Goal: Transaction & Acquisition: Book appointment/travel/reservation

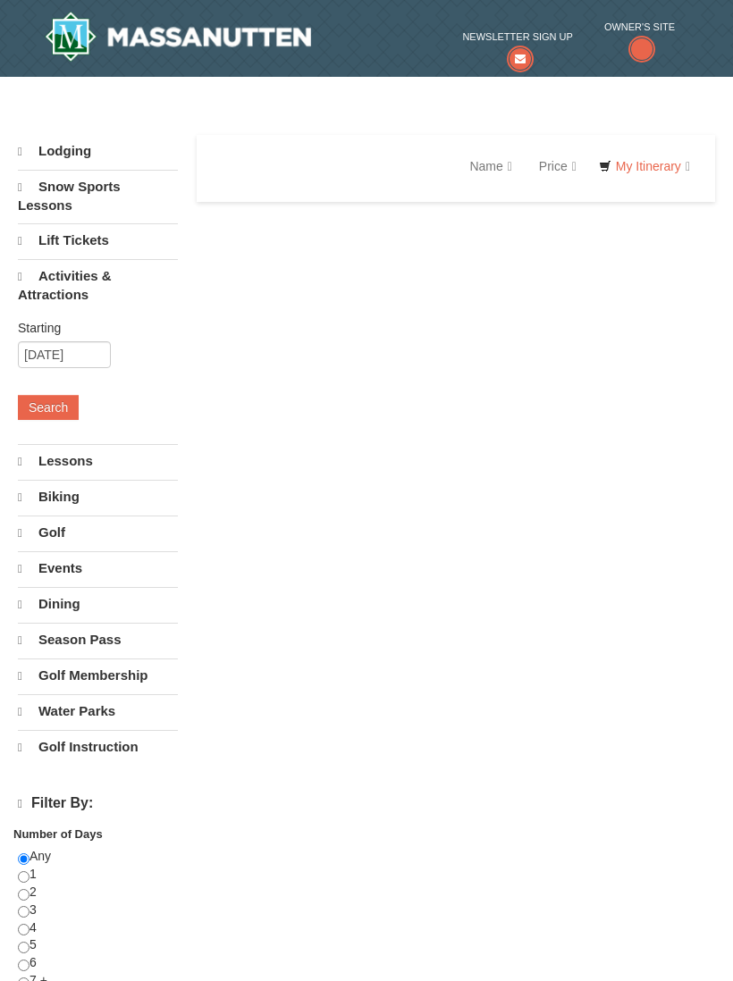
select select "10"
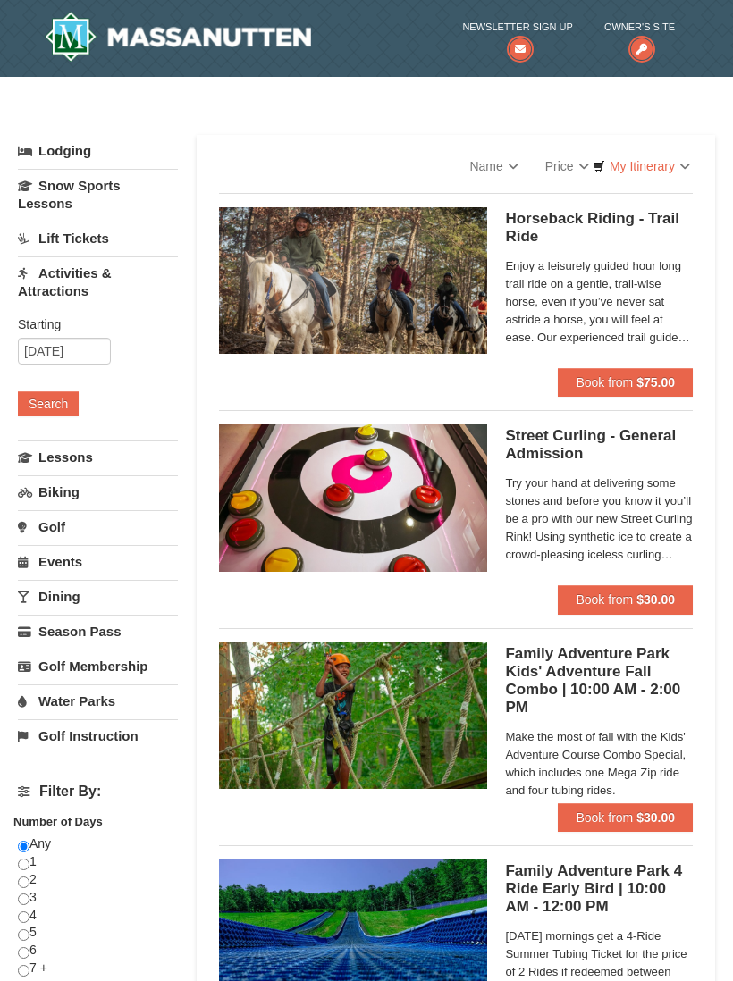
select select "10"
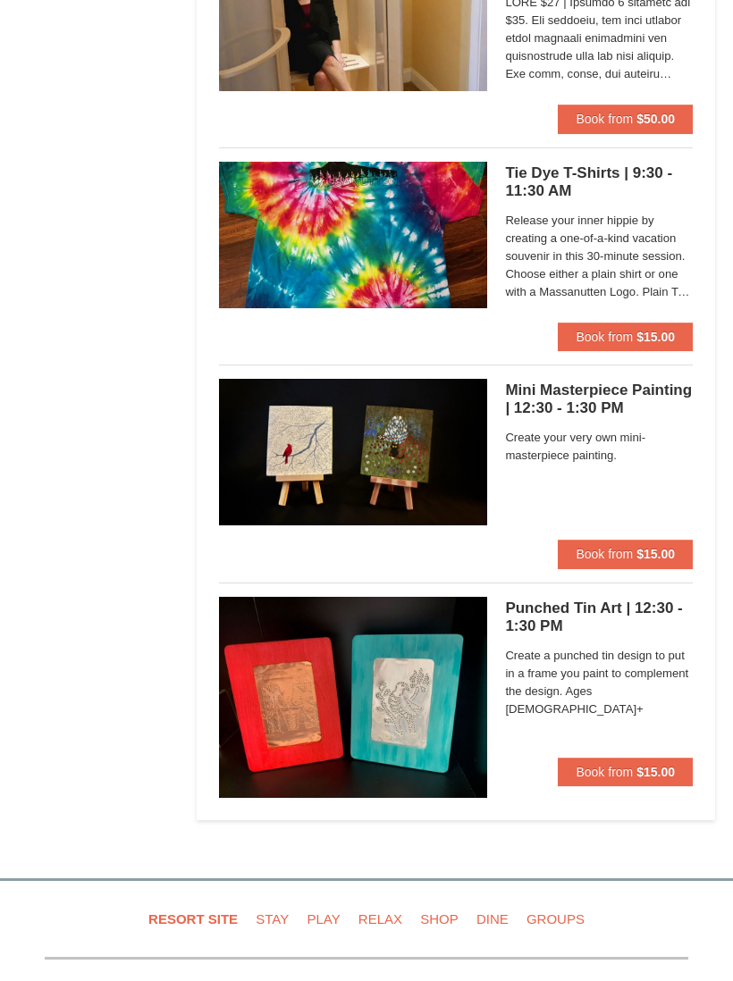
scroll to position [5267, 0]
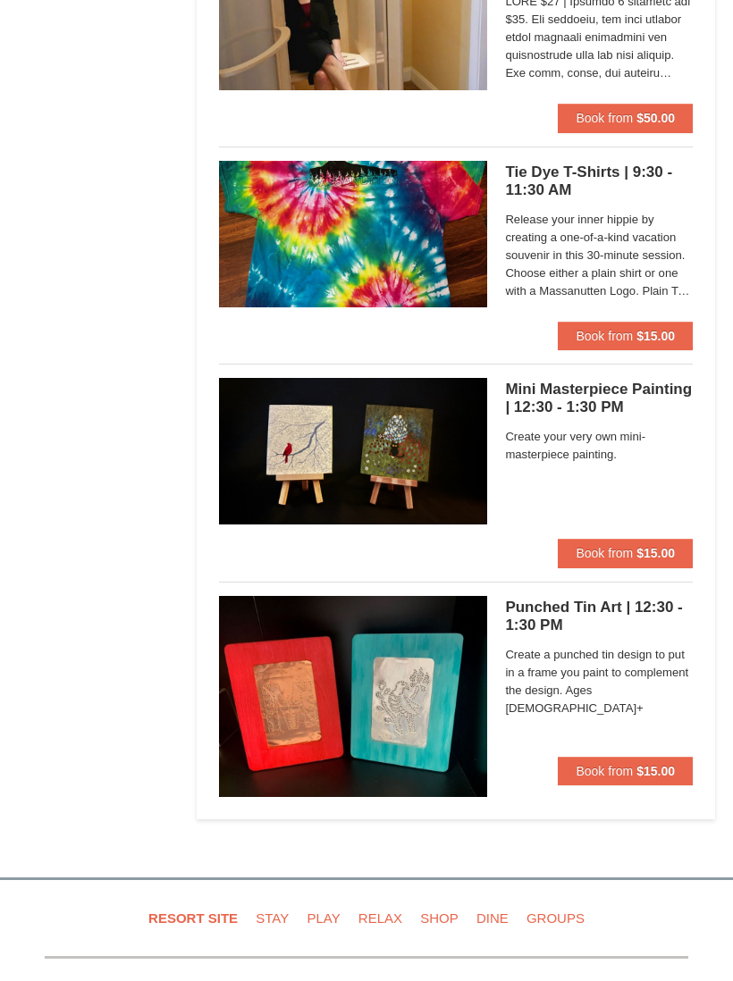
click at [631, 685] on span "Create a punched tin design to put in a frame you paint to complement the desig…" at bounding box center [599, 683] width 188 height 72
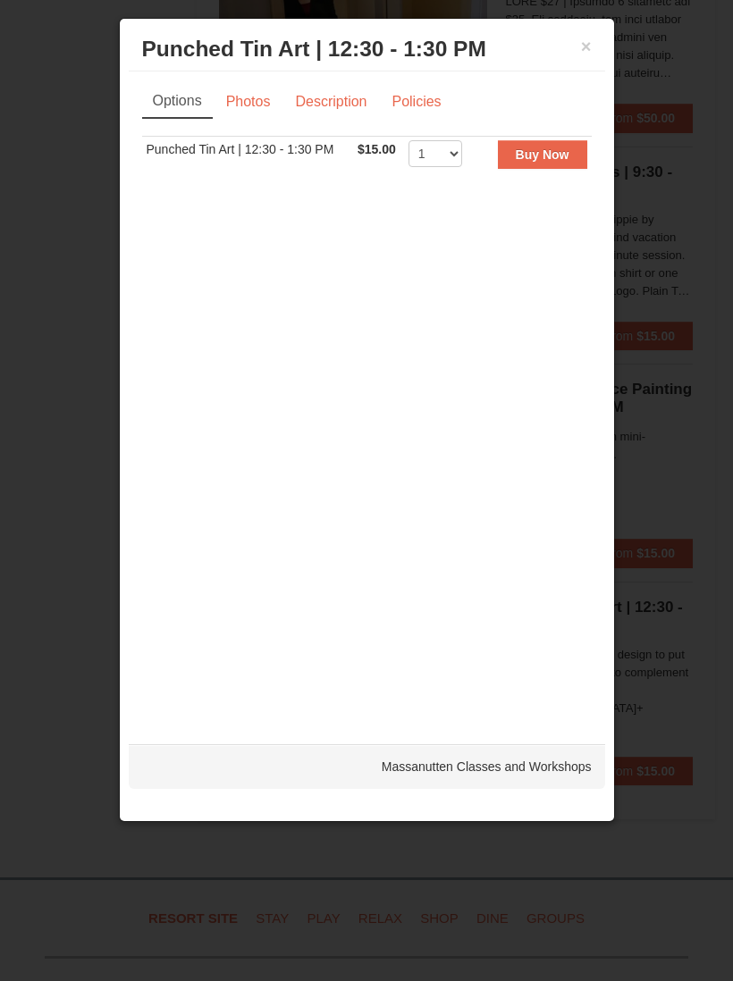
click at [588, 47] on button "×" at bounding box center [586, 47] width 11 height 18
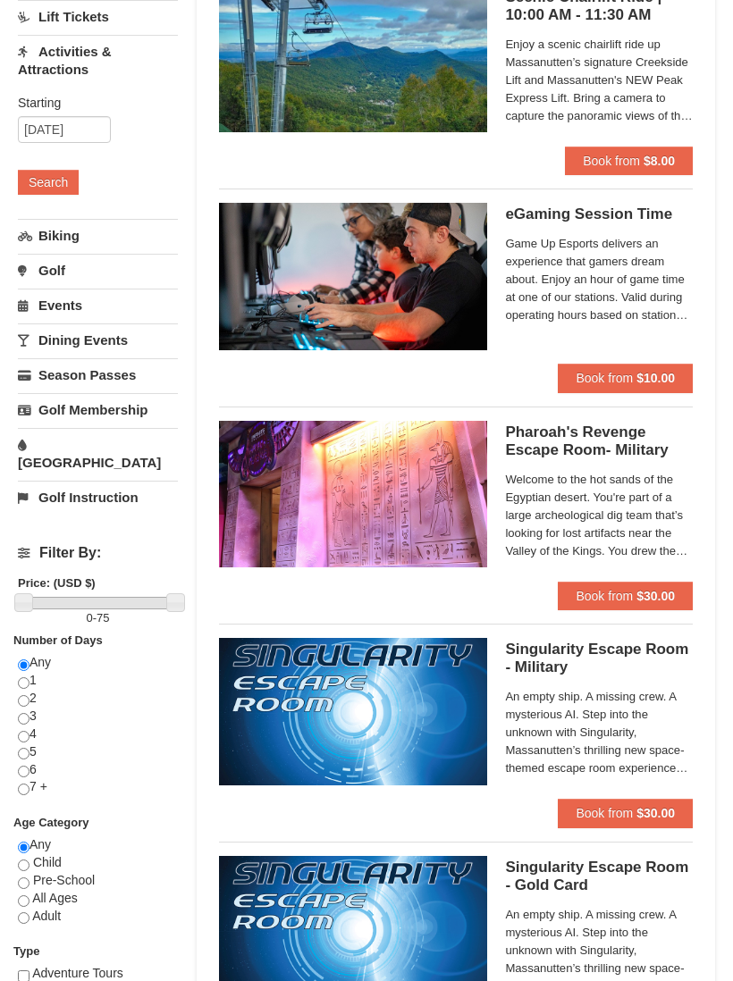
scroll to position [0, 0]
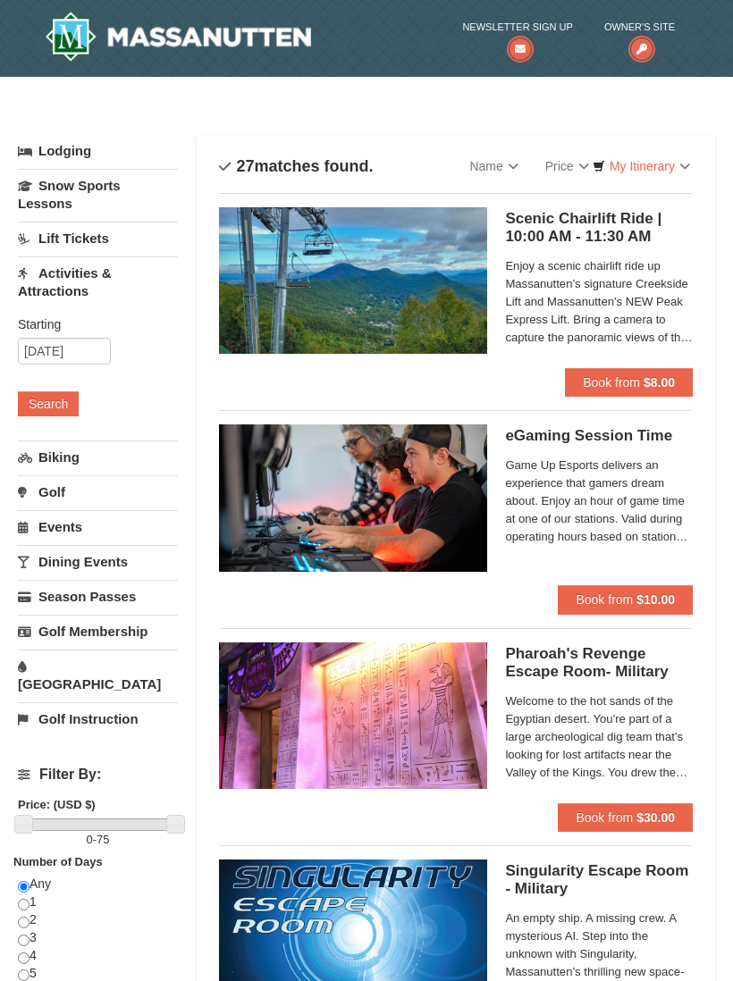
click at [116, 562] on link "Dining Events" at bounding box center [98, 561] width 160 height 33
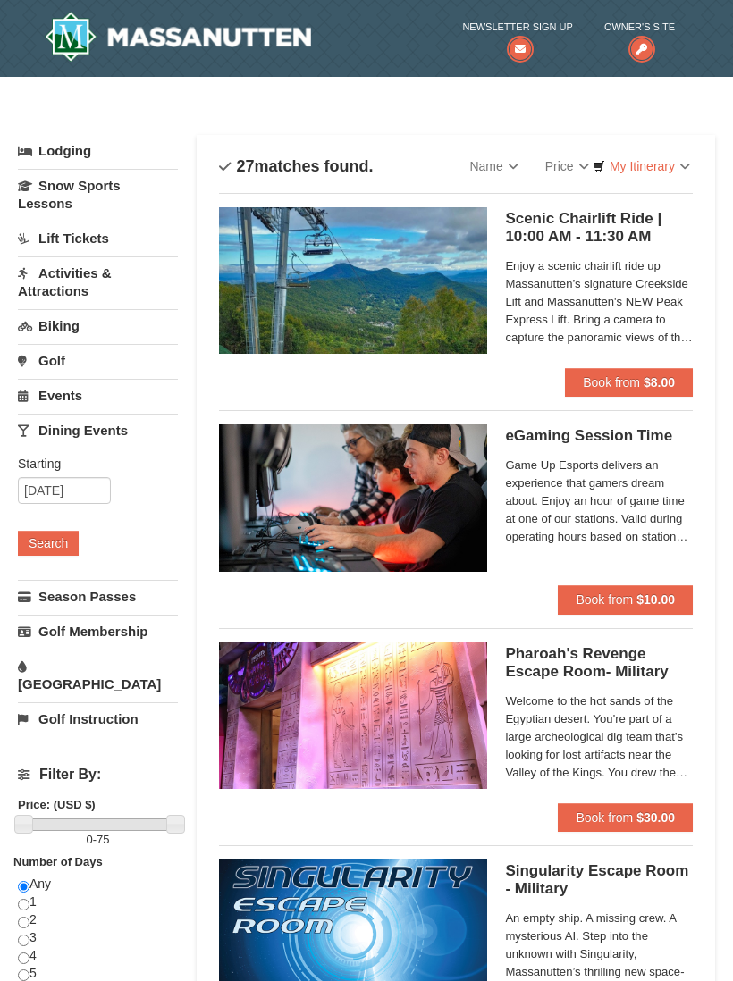
click at [55, 539] on button "Search" at bounding box center [48, 543] width 61 height 25
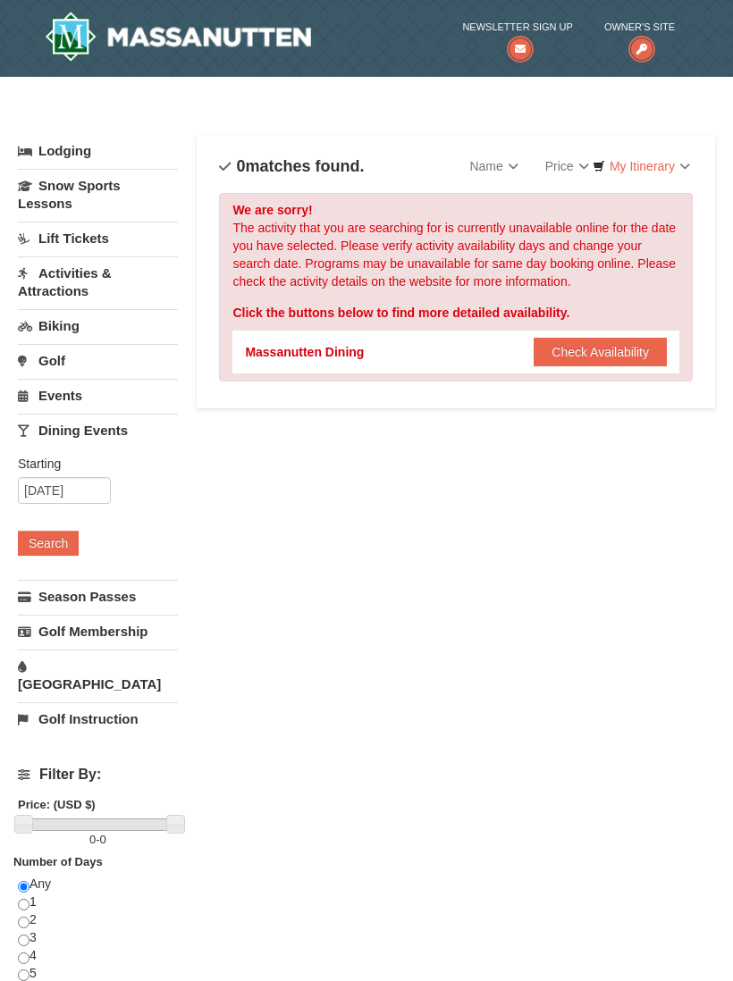
click at [626, 346] on button "Check Availability" at bounding box center [600, 352] width 133 height 29
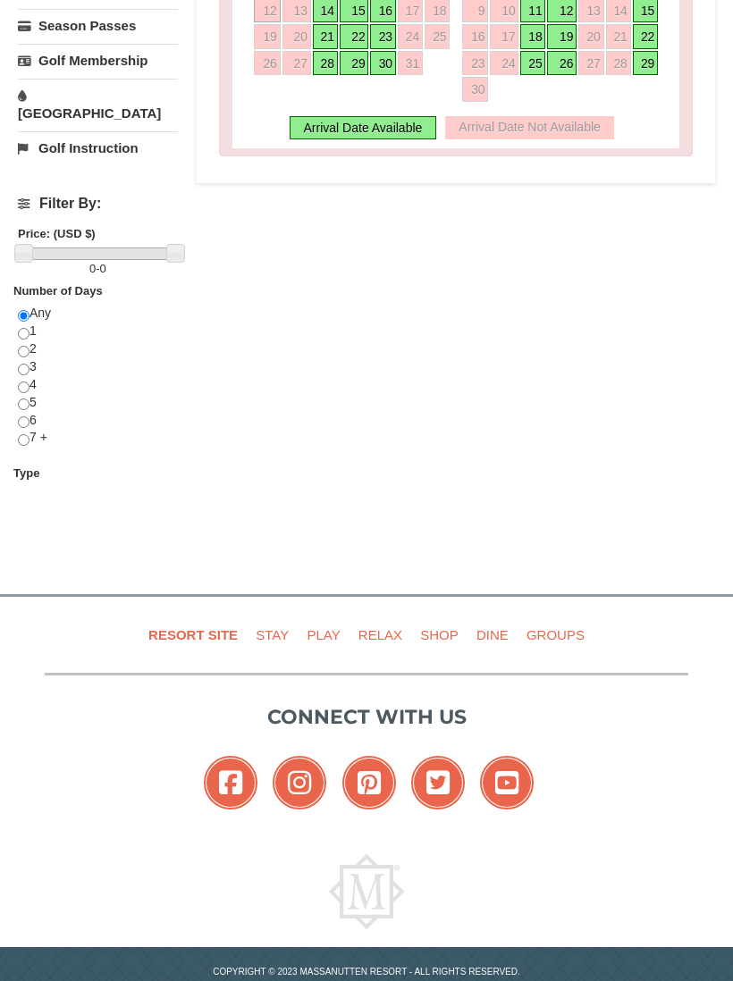
scroll to position [667, 0]
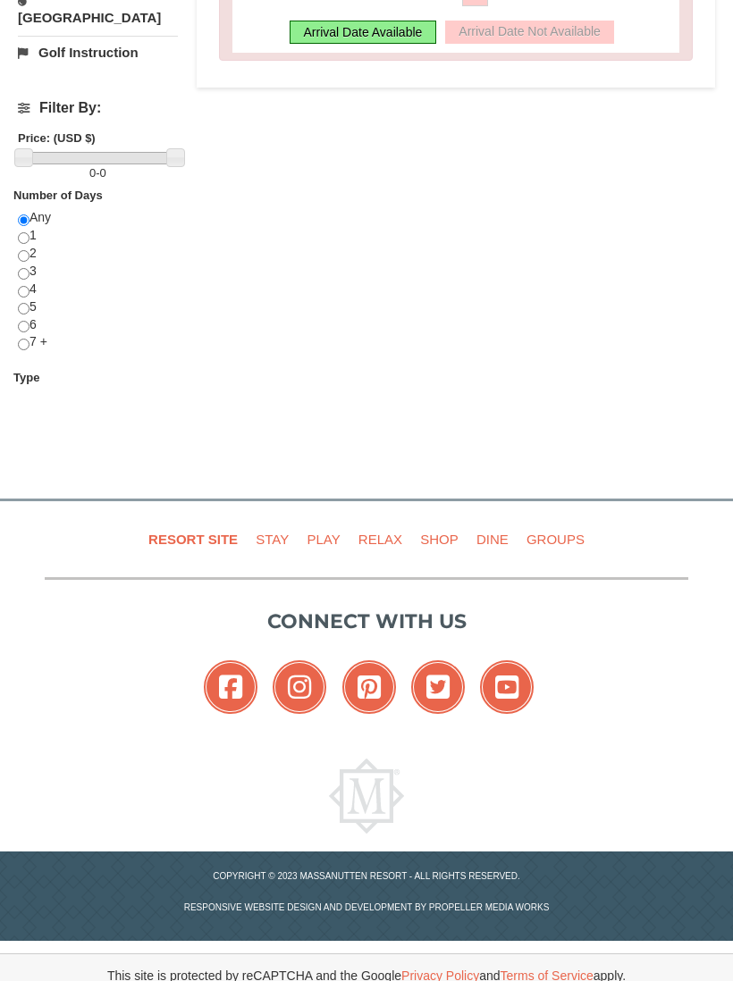
click at [484, 527] on link "Dine" at bounding box center [492, 539] width 46 height 40
